Goal: Check status: Check status

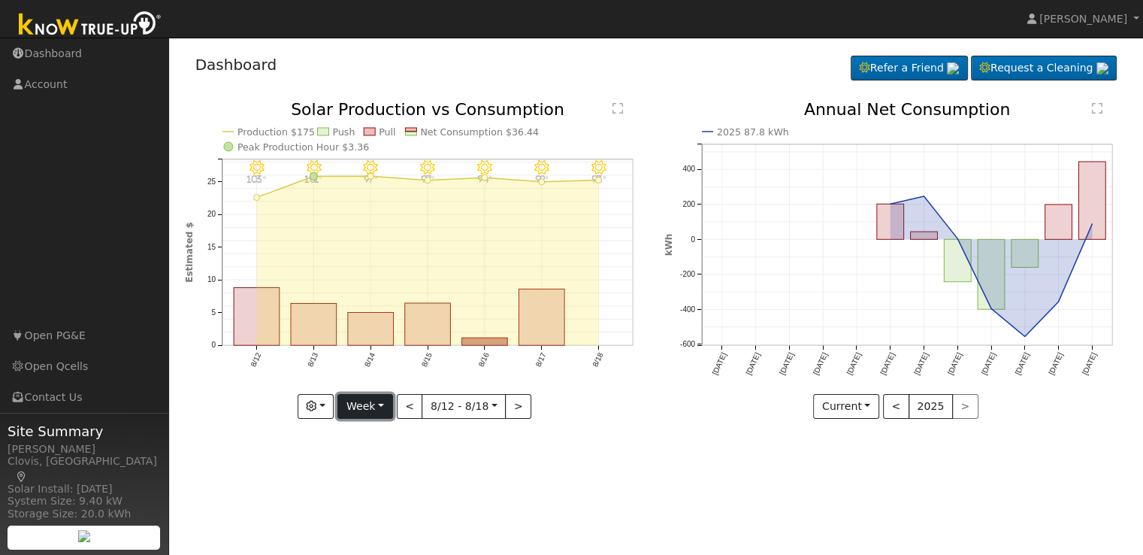
click at [388, 407] on button "Week" at bounding box center [364, 407] width 55 height 26
click at [370, 440] on link "Day" at bounding box center [390, 436] width 104 height 21
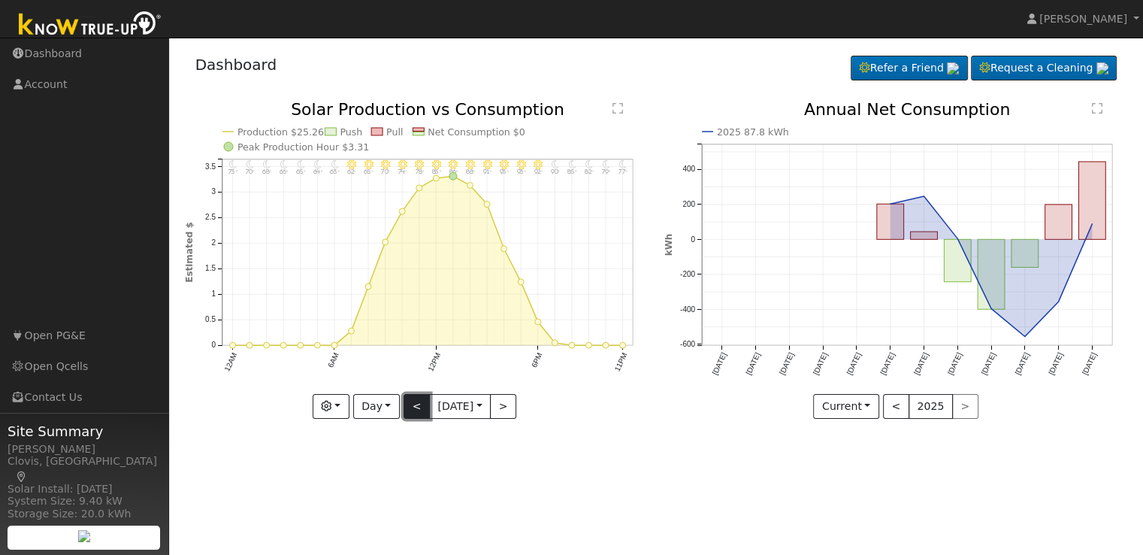
click at [410, 407] on button "<" at bounding box center [417, 407] width 26 height 26
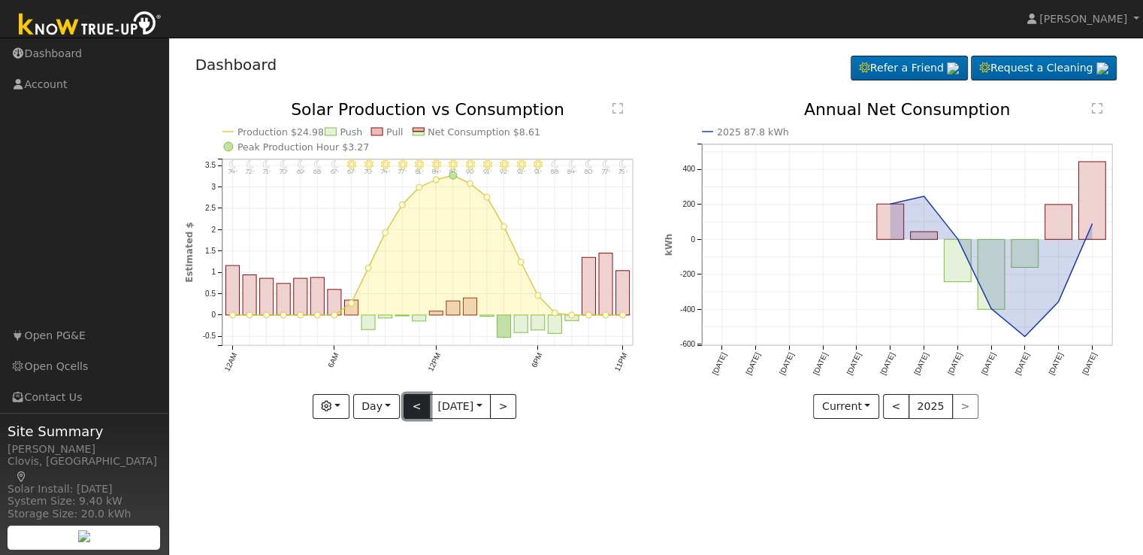
click at [410, 407] on button "<" at bounding box center [417, 407] width 26 height 26
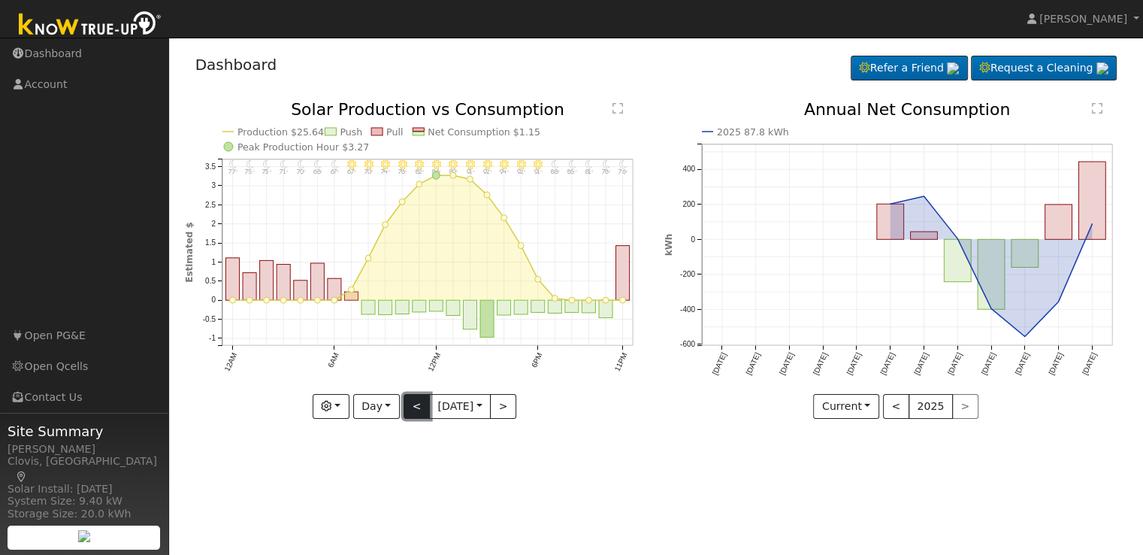
click at [410, 407] on button "<" at bounding box center [417, 407] width 26 height 26
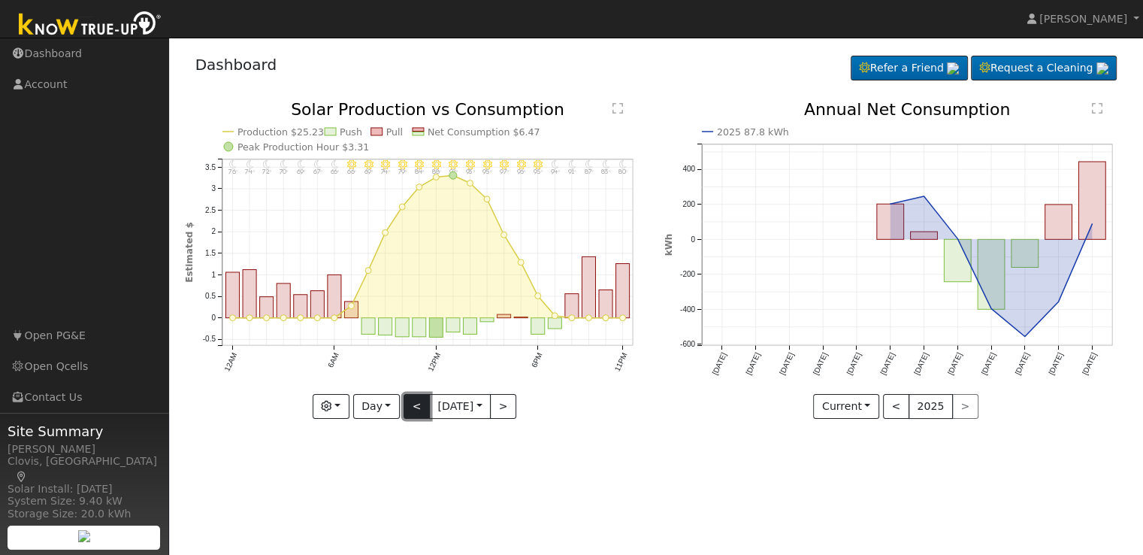
click at [410, 407] on button "<" at bounding box center [417, 407] width 26 height 26
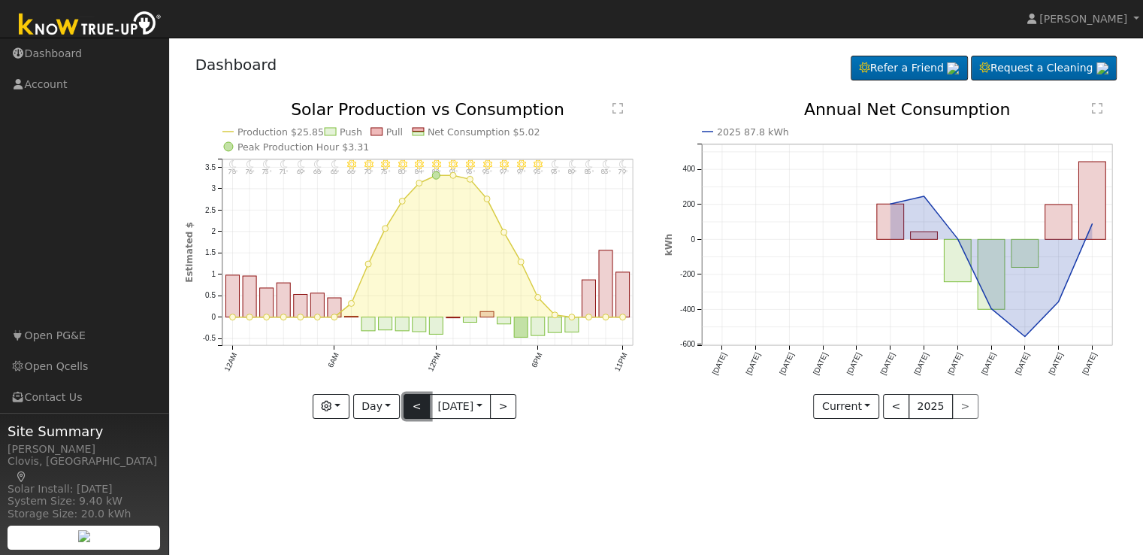
click at [410, 407] on button "<" at bounding box center [417, 407] width 26 height 26
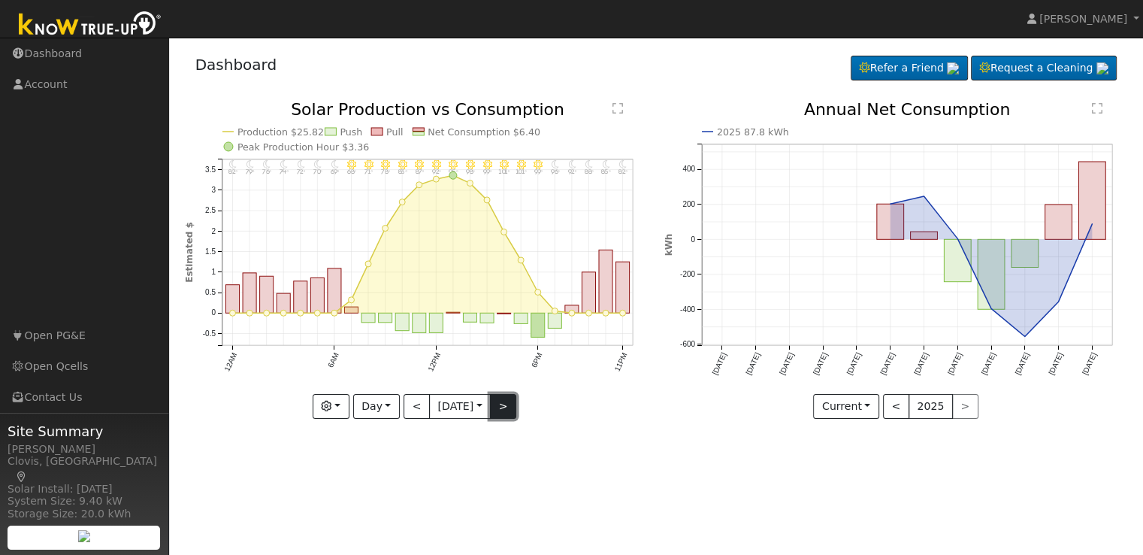
click at [513, 404] on button ">" at bounding box center [503, 407] width 26 height 26
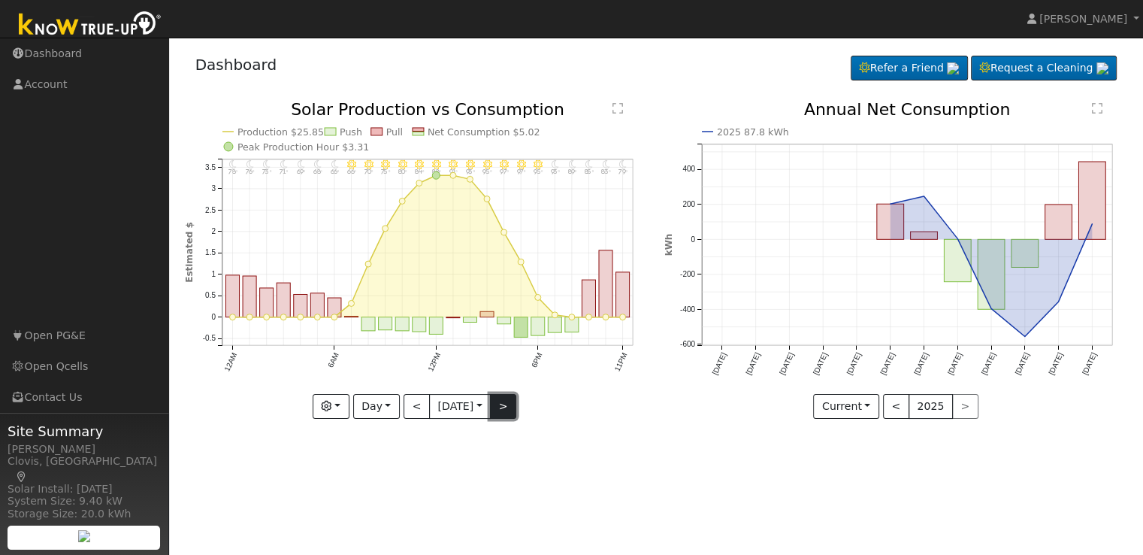
click at [513, 404] on button ">" at bounding box center [503, 407] width 26 height 26
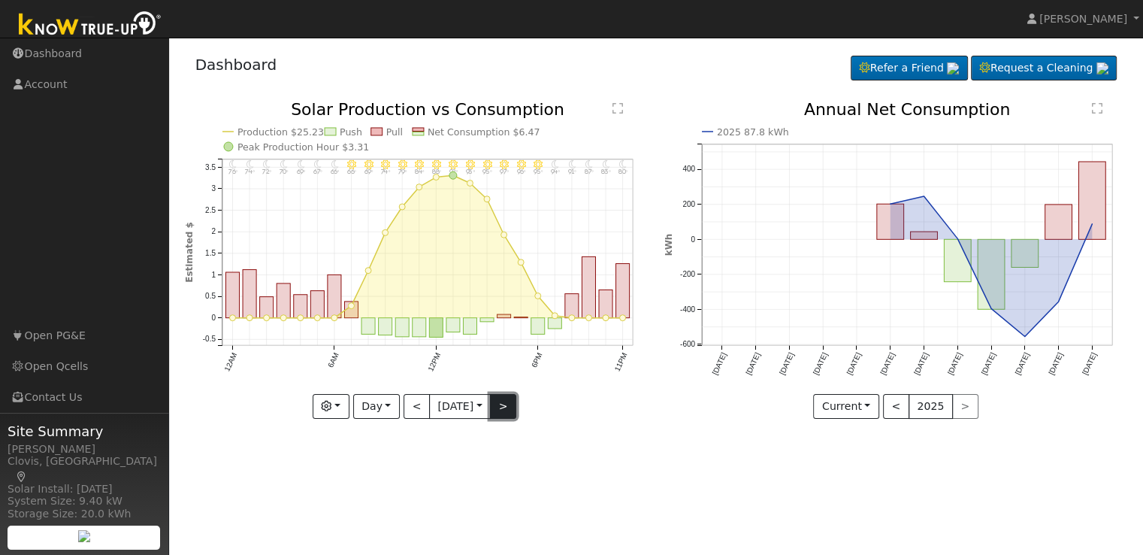
click at [513, 404] on button ">" at bounding box center [503, 407] width 26 height 26
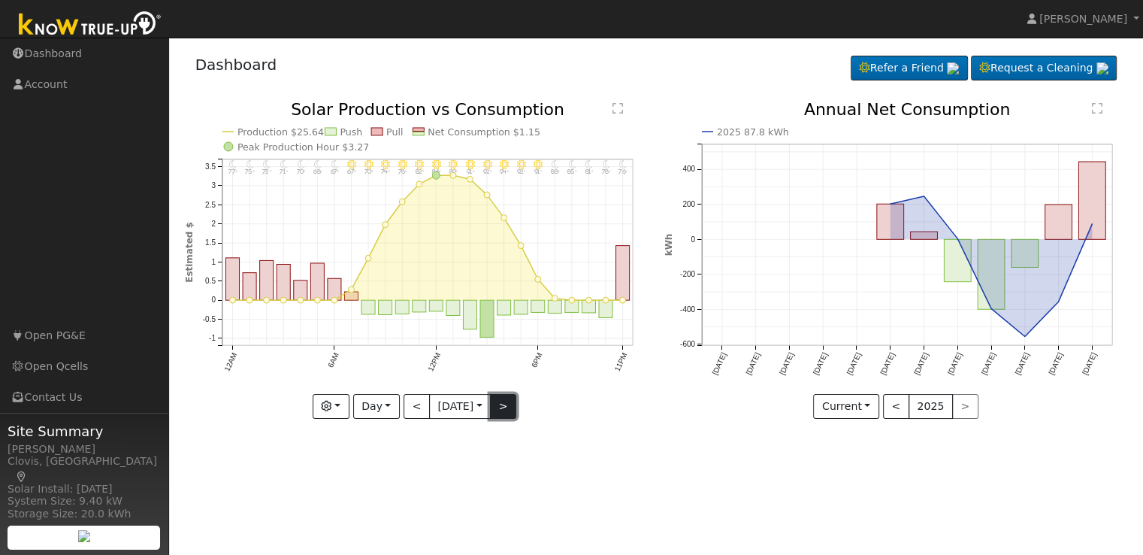
click at [513, 404] on button ">" at bounding box center [503, 407] width 26 height 26
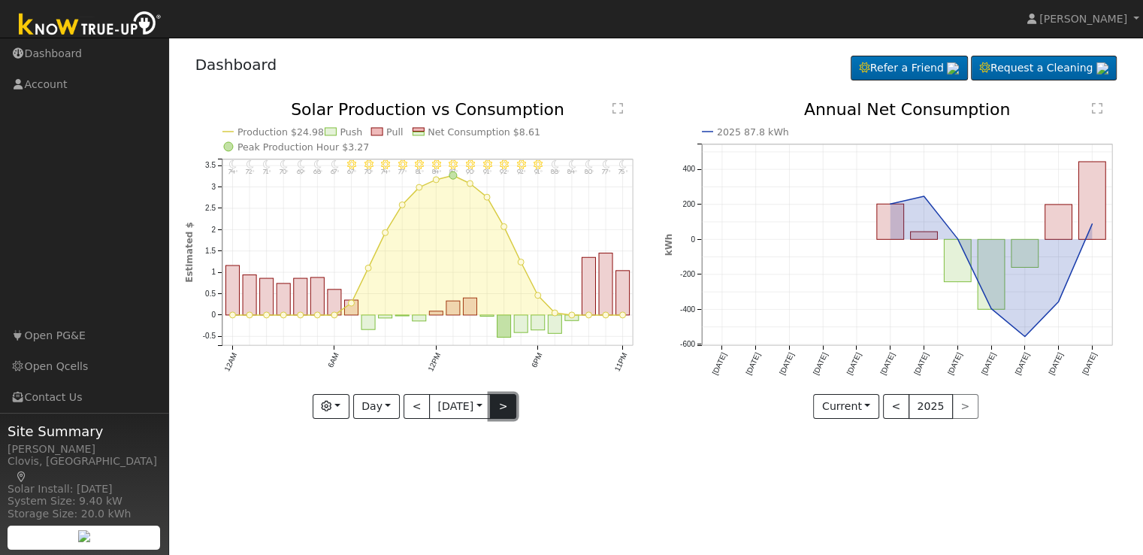
click at [513, 404] on button ">" at bounding box center [503, 407] width 26 height 26
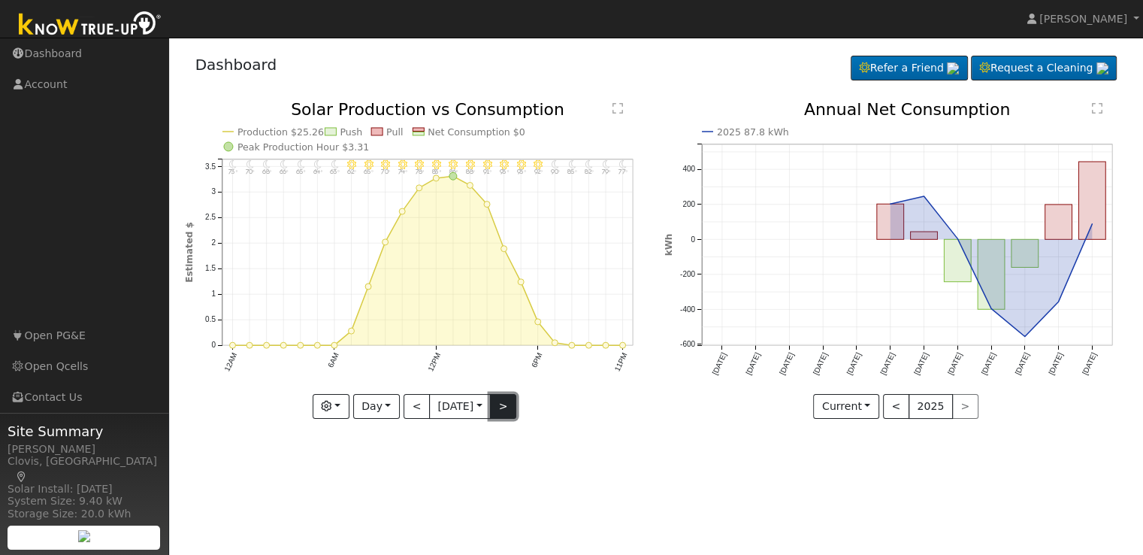
click at [513, 404] on button ">" at bounding box center [503, 407] width 26 height 26
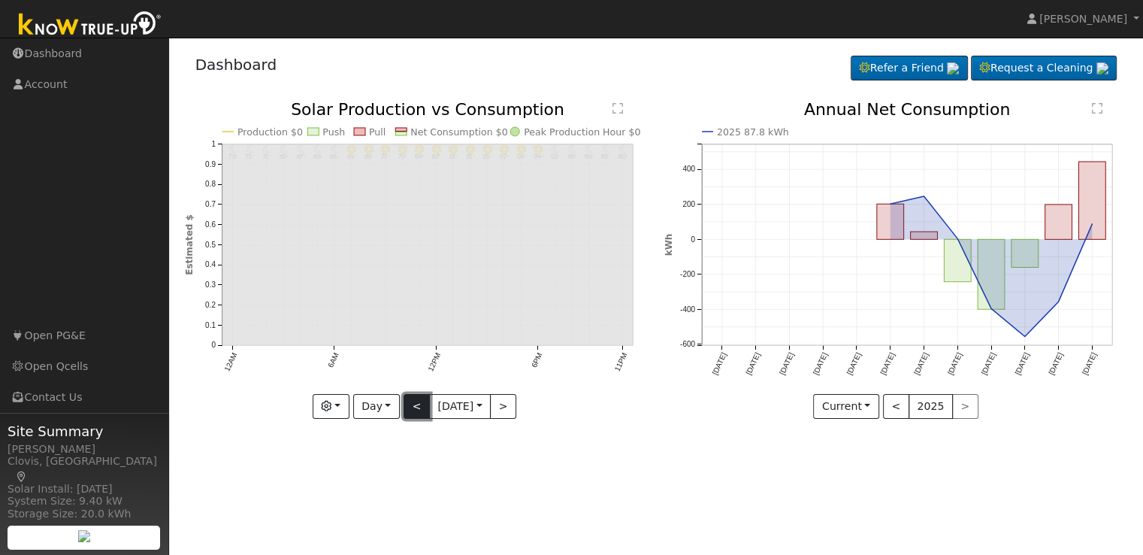
click at [412, 399] on button "<" at bounding box center [417, 407] width 26 height 26
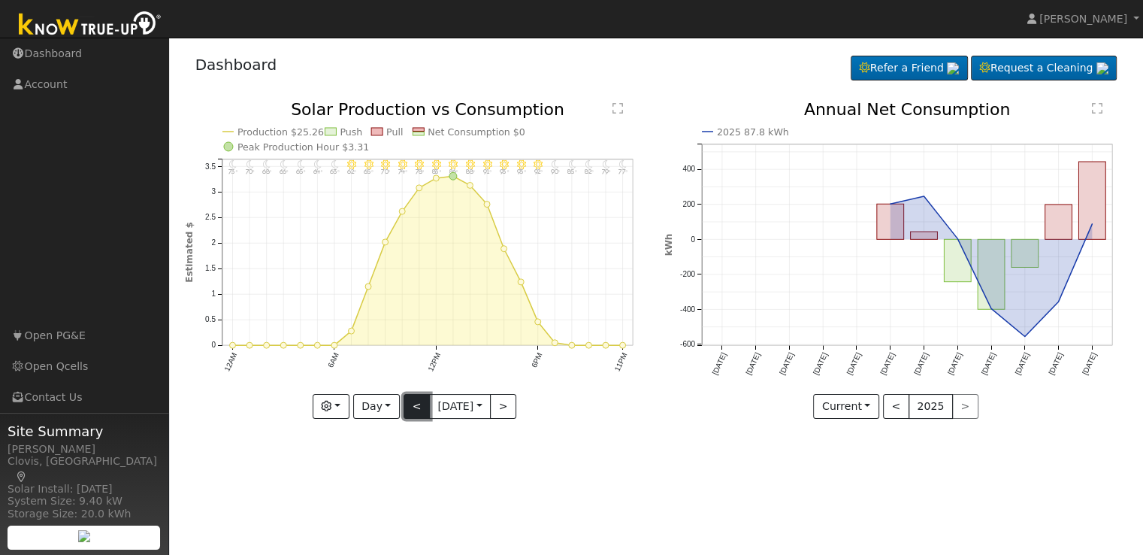
click at [412, 399] on button "<" at bounding box center [417, 407] width 26 height 26
type input "[DATE]"
